Goal: Find specific page/section: Find specific page/section

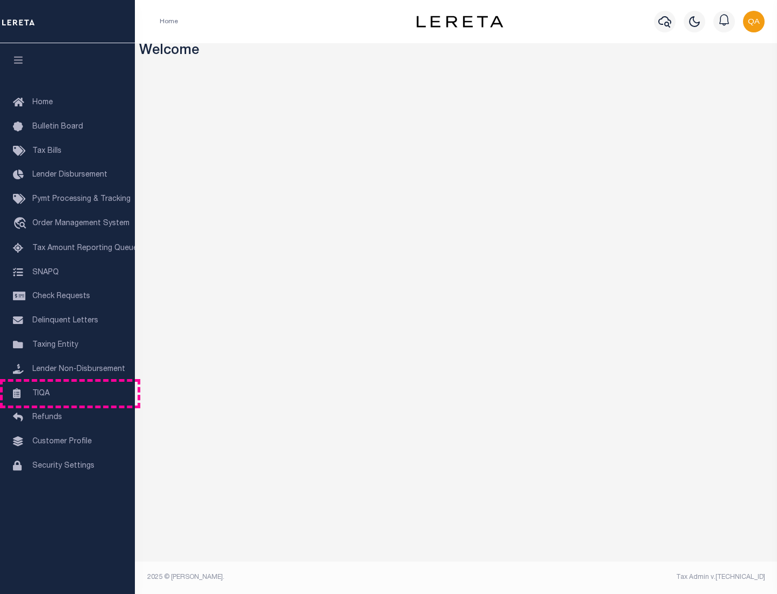
click at [67, 393] on link "TIQA" at bounding box center [67, 394] width 135 height 24
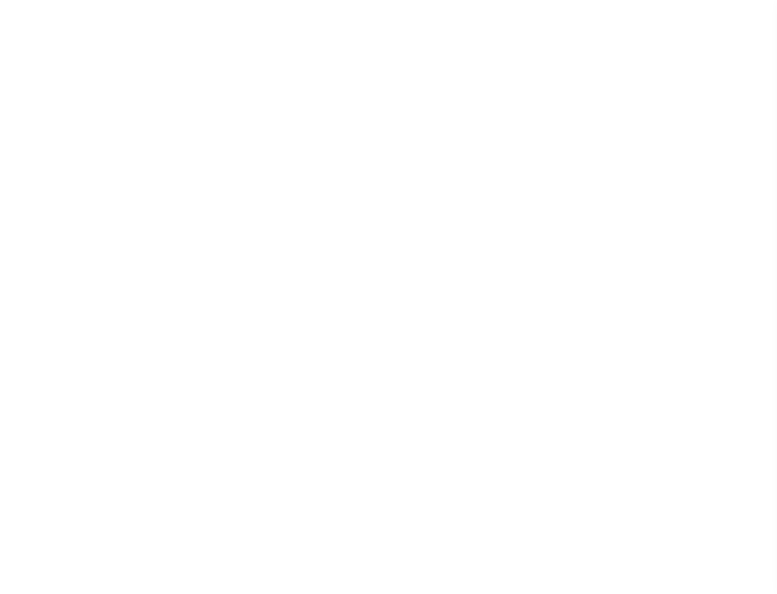
select select "200"
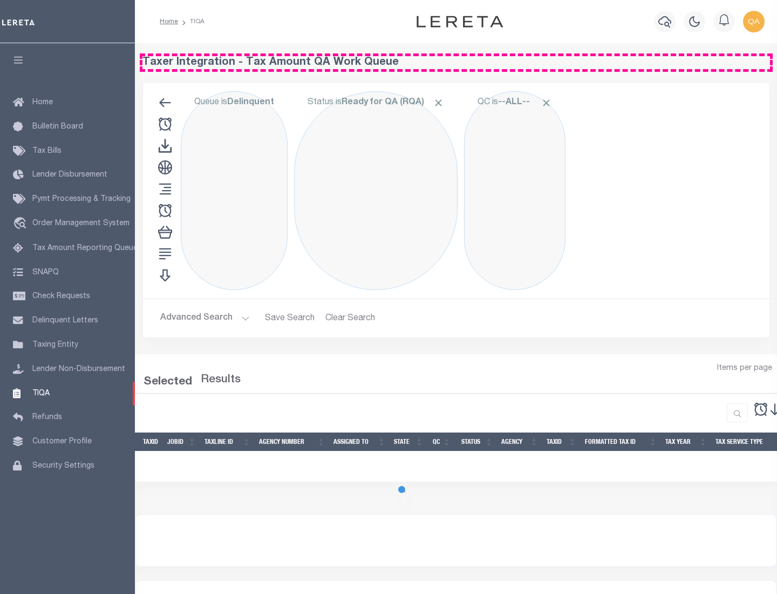
select select "200"
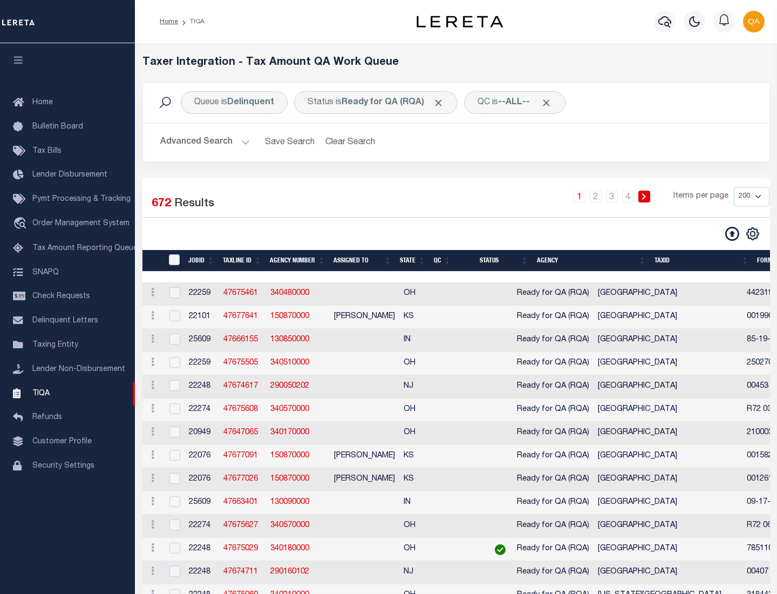
click at [442, 103] on span "Click to Remove" at bounding box center [438, 102] width 11 height 11
